Goal: Information Seeking & Learning: Learn about a topic

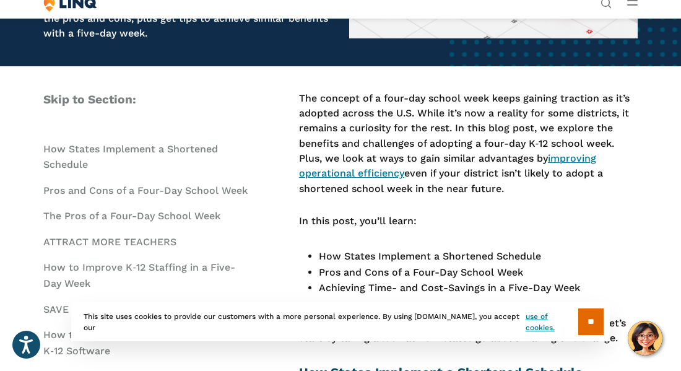
scroll to position [222, 0]
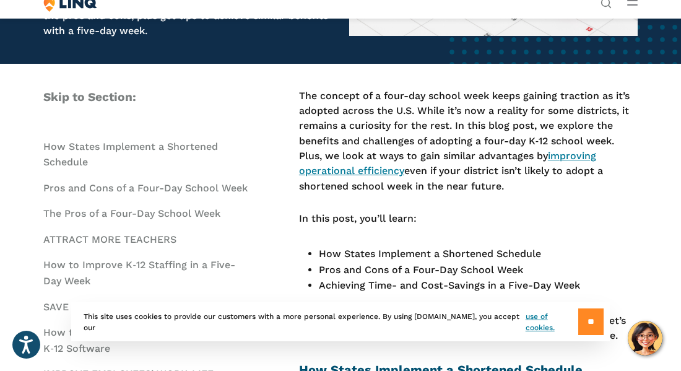
click at [585, 317] on input "**" at bounding box center [590, 321] width 25 height 27
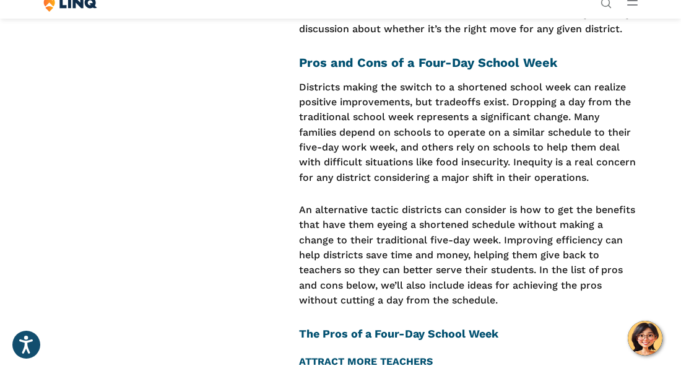
scroll to position [1295, 0]
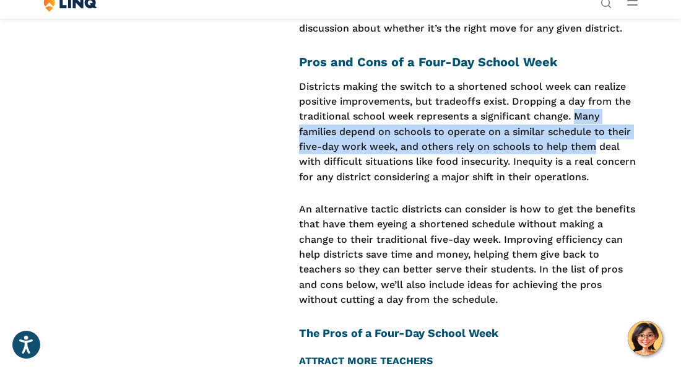
drag, startPoint x: 575, startPoint y: 103, endPoint x: 595, endPoint y: 140, distance: 41.6
click at [595, 140] on p "Districts making the switch to a shortened school week can realize positive imp…" at bounding box center [468, 131] width 339 height 105
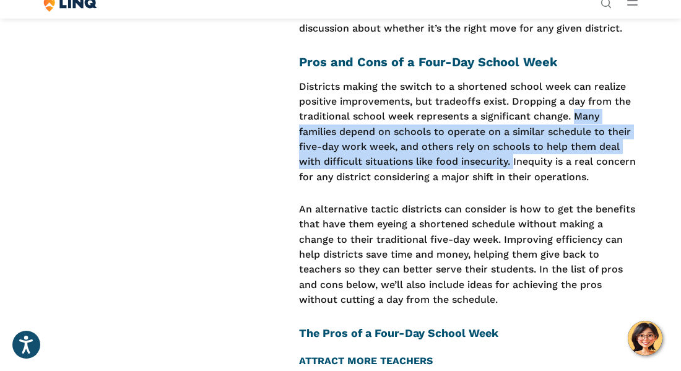
drag, startPoint x: 574, startPoint y: 104, endPoint x: 513, endPoint y: 145, distance: 73.5
click at [513, 145] on p "Districts making the switch to a shortened school week can realize positive imp…" at bounding box center [468, 131] width 339 height 105
copy p "Many families depend on schools to operate on a similar schedule to their five-…"
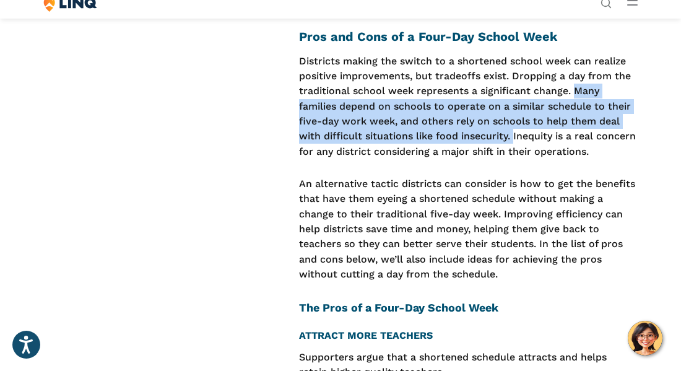
scroll to position [1321, 0]
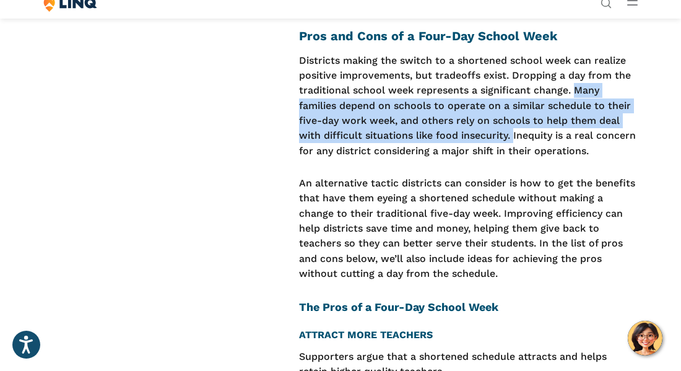
click at [599, 197] on p "An alternative tactic districts can consider is how to get the benefits that ha…" at bounding box center [468, 228] width 339 height 105
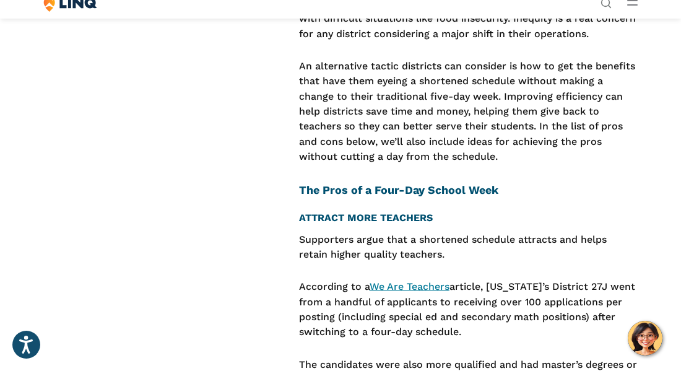
scroll to position [1439, 0]
